Goal: Check status: Check status

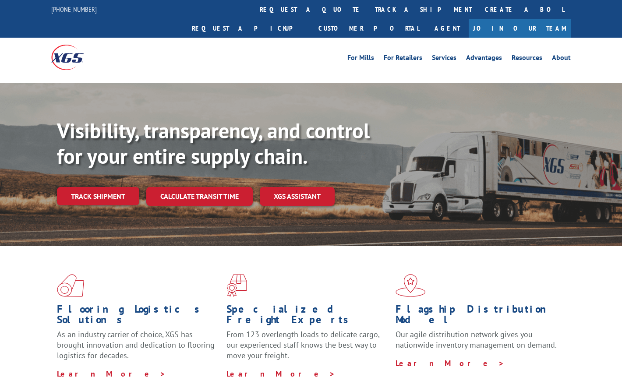
drag, startPoint x: 267, startPoint y: 14, endPoint x: 270, endPoint y: 41, distance: 27.3
click at [368, 14] on link "track a shipment" at bounding box center [423, 9] width 110 height 19
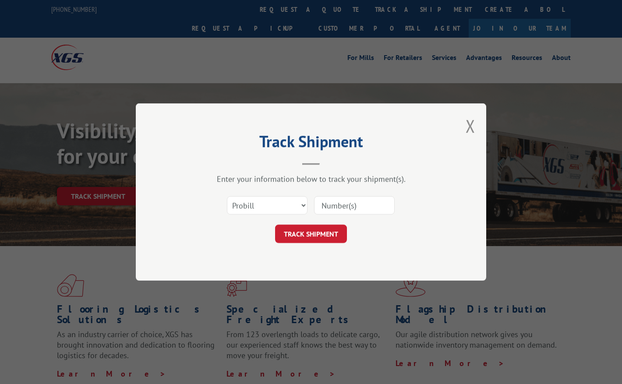
click at [337, 209] on input at bounding box center [354, 205] width 81 height 18
paste input "17501754"
type input "17501754"
click at [321, 230] on button "TRACK SHIPMENT" at bounding box center [311, 234] width 72 height 18
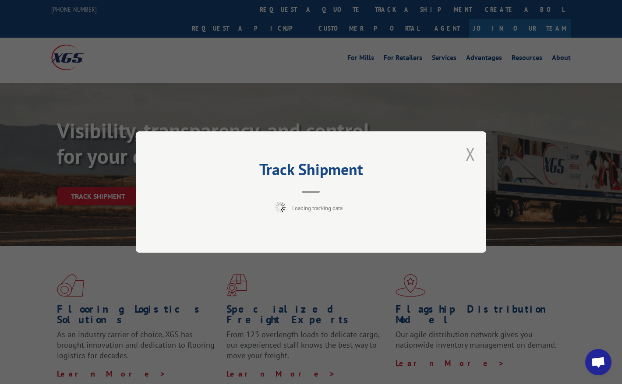
click at [473, 156] on button "Close modal" at bounding box center [471, 153] width 10 height 23
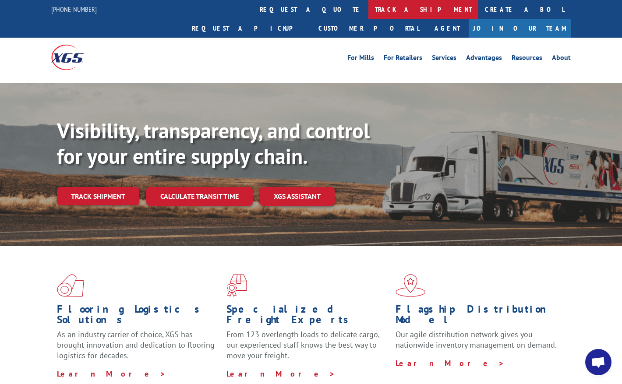
click at [368, 10] on link "track a shipment" at bounding box center [423, 9] width 110 height 19
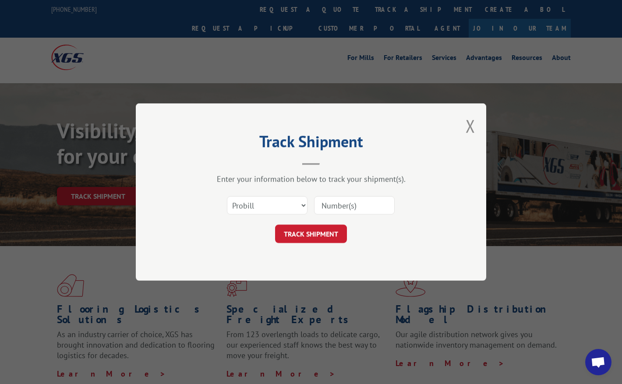
click at [347, 206] on input at bounding box center [354, 205] width 81 height 18
paste input "17501754"
type input "17501754"
click at [339, 236] on button "TRACK SHIPMENT" at bounding box center [311, 234] width 72 height 18
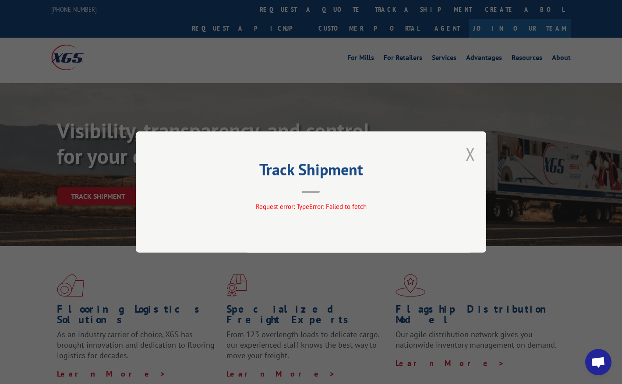
click at [474, 153] on button "Close modal" at bounding box center [471, 153] width 10 height 23
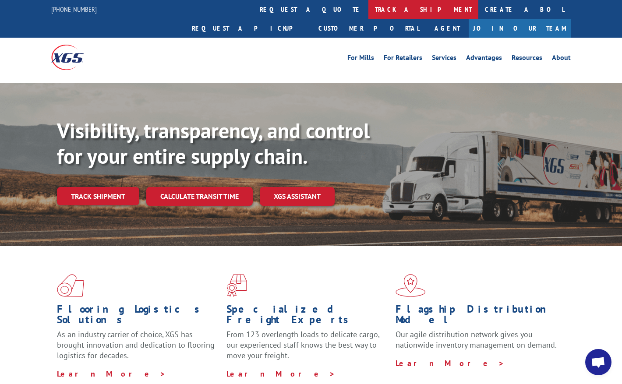
click at [368, 16] on link "track a shipment" at bounding box center [423, 9] width 110 height 19
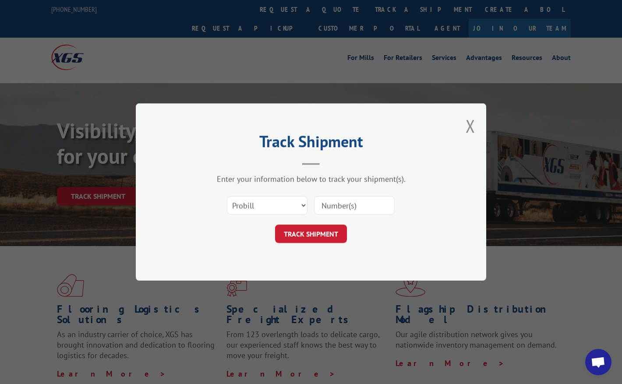
click at [355, 215] on div at bounding box center [354, 205] width 81 height 20
click at [356, 210] on input at bounding box center [354, 205] width 81 height 18
click at [343, 206] on input at bounding box center [354, 205] width 81 height 18
paste input "17501754"
type input "17501754"
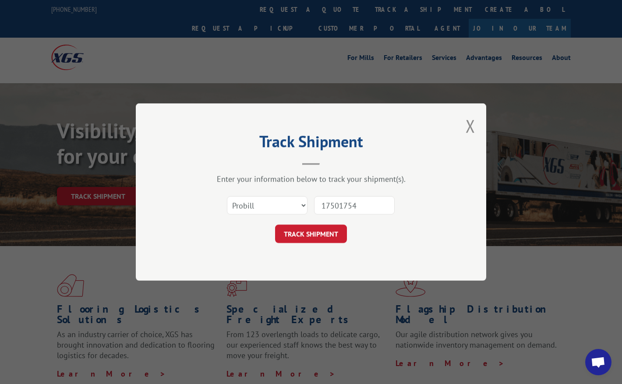
drag, startPoint x: 334, startPoint y: 230, endPoint x: 314, endPoint y: 256, distance: 33.0
click at [334, 230] on button "TRACK SHIPMENT" at bounding box center [311, 234] width 72 height 18
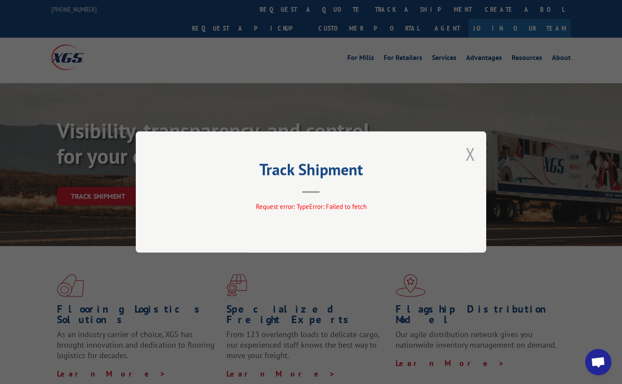
click at [474, 153] on button "Close modal" at bounding box center [471, 153] width 10 height 23
